Goal: Navigation & Orientation: Find specific page/section

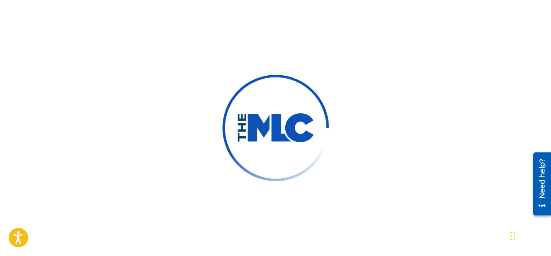
click at [268, 57] on div at bounding box center [275, 128] width 551 height 256
